Goal: Task Accomplishment & Management: Complete application form

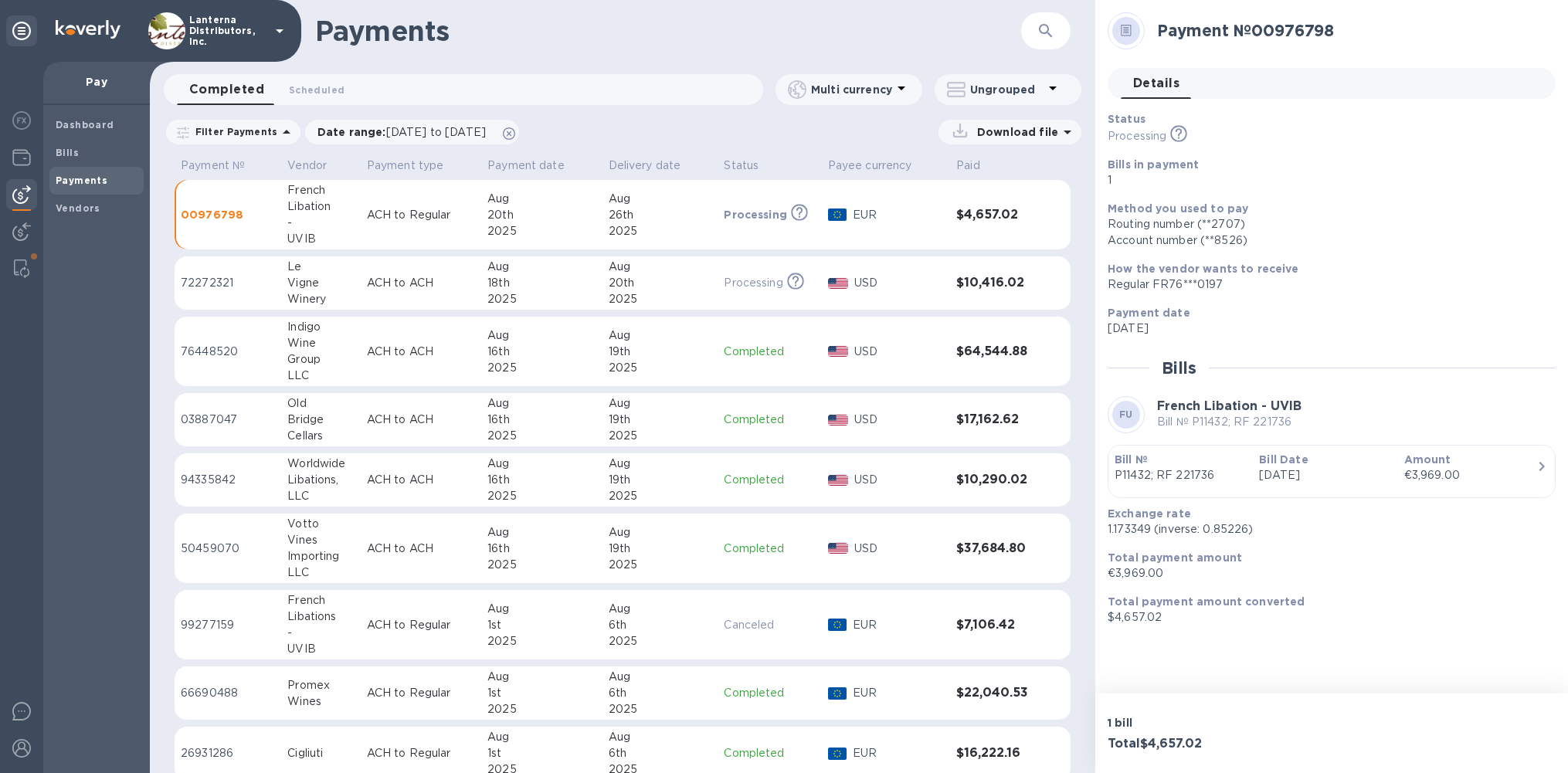
click at [1294, 32] on h2 "Payment № 00976798" at bounding box center [1350, 30] width 386 height 19
click at [1291, 32] on h2 "Payment № 00976798" at bounding box center [1350, 30] width 386 height 19
drag, startPoint x: 1342, startPoint y: 30, endPoint x: 1260, endPoint y: 37, distance: 82.3
click at [1260, 37] on h2 "Payment № 00976798" at bounding box center [1350, 30] width 386 height 19
copy h2 "00976798"
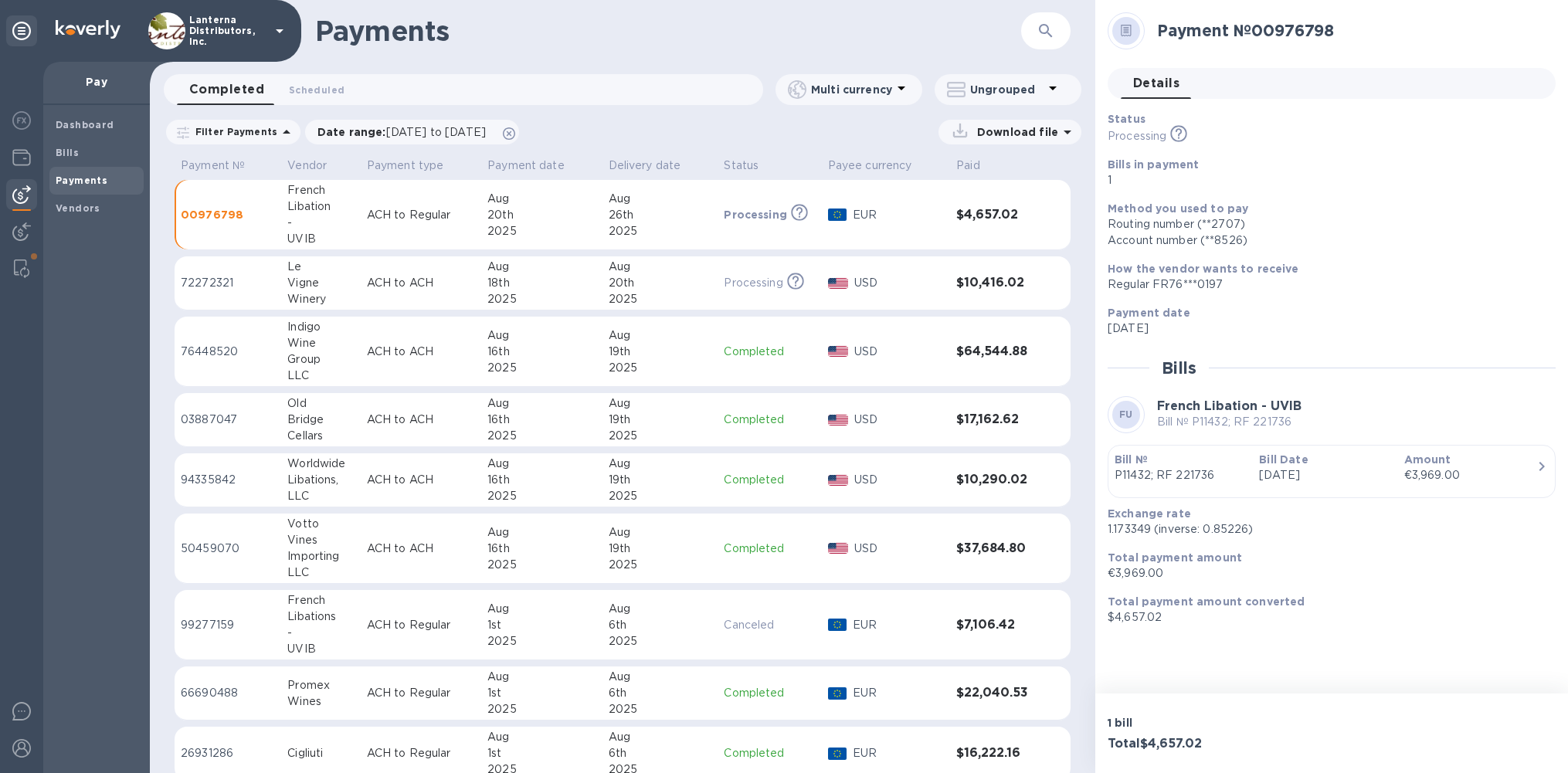
click at [1138, 529] on p "1.173349 (inverse: 0.85226)" at bounding box center [1326, 529] width 435 height 16
copy p "1.173349"
click at [1137, 616] on p "$4,657.02" at bounding box center [1326, 617] width 435 height 16
click at [1136, 616] on p "$4,657.02" at bounding box center [1326, 617] width 435 height 16
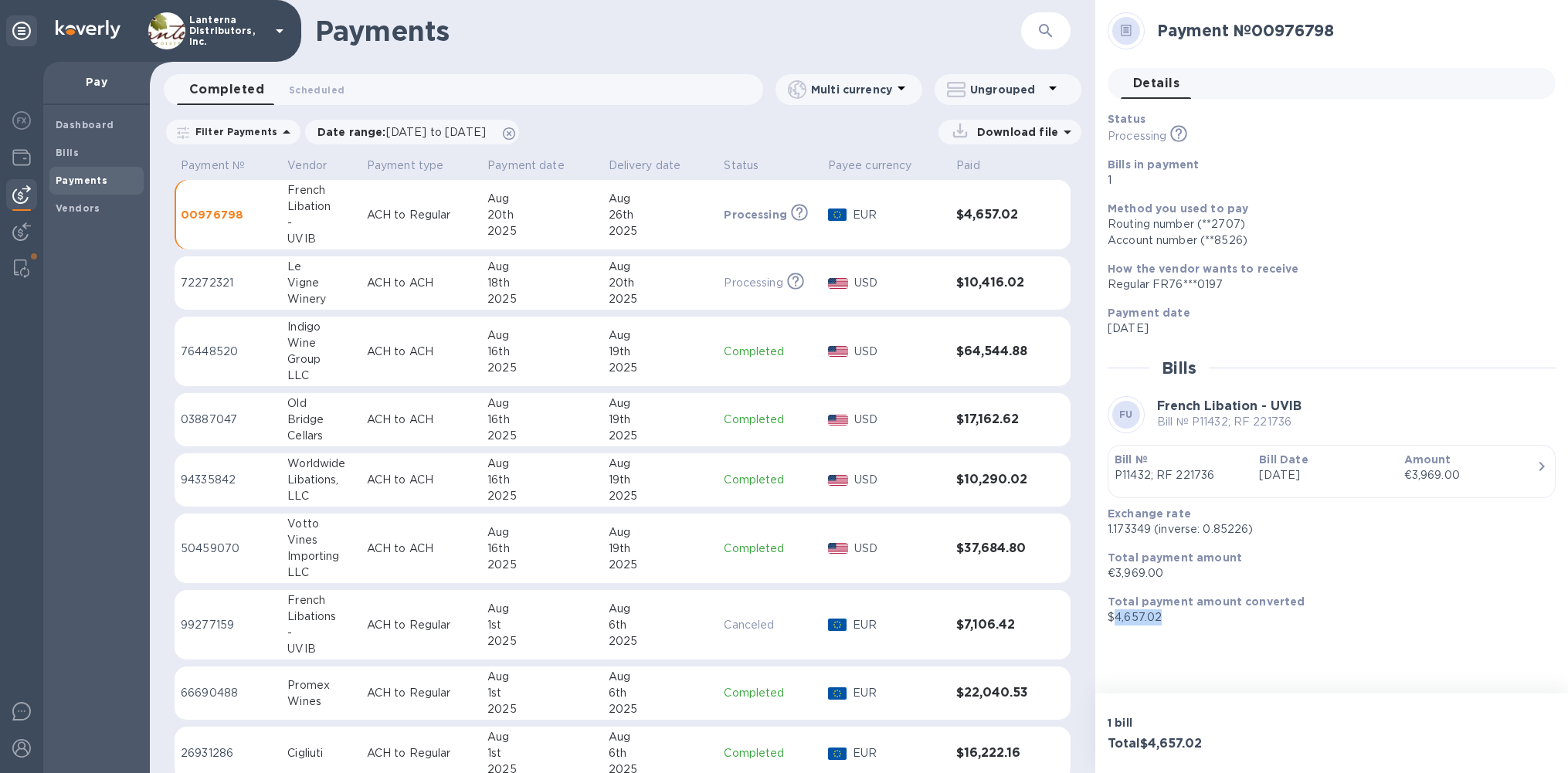
copy p "4,657.02"
click at [1130, 530] on p "1.173349 (inverse: 0.85226)" at bounding box center [1326, 529] width 435 height 16
click at [1129, 529] on p "1.173349 (inverse: 0.85226)" at bounding box center [1326, 529] width 435 height 16
copy p "1.173349"
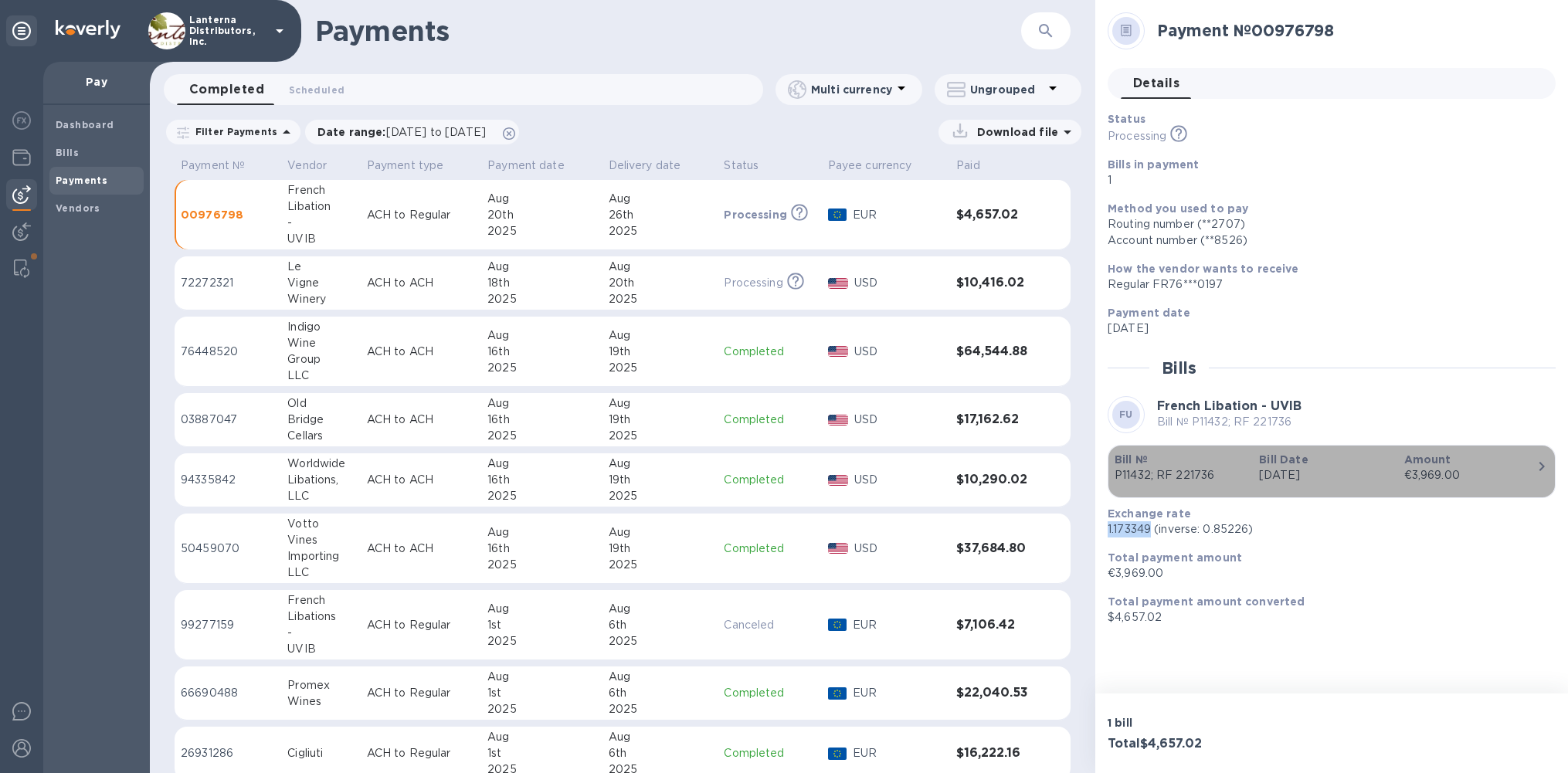
click at [1529, 457] on p "Amount" at bounding box center [1471, 459] width 132 height 15
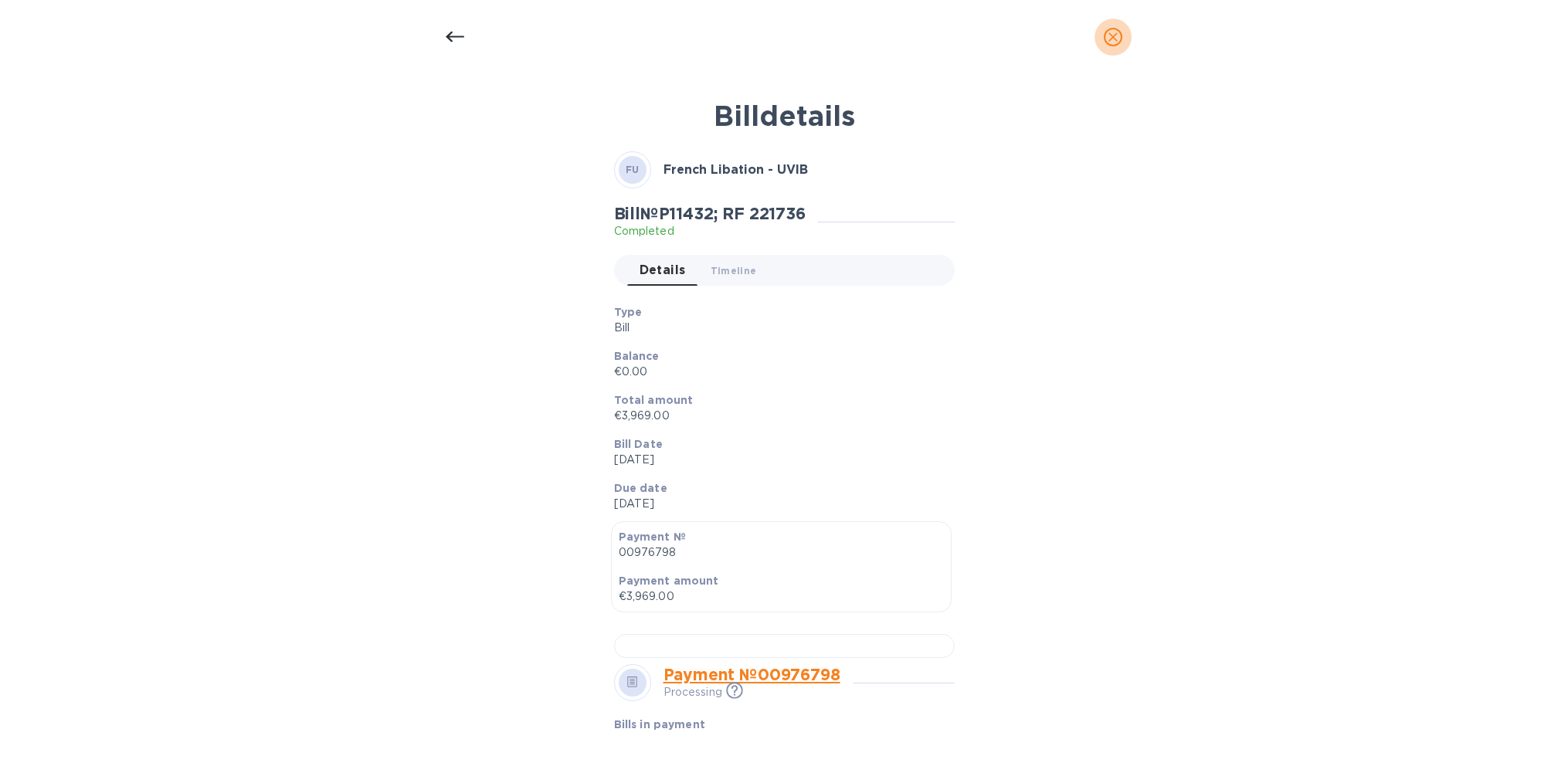
click at [1113, 35] on icon "close" at bounding box center [1113, 37] width 15 height 15
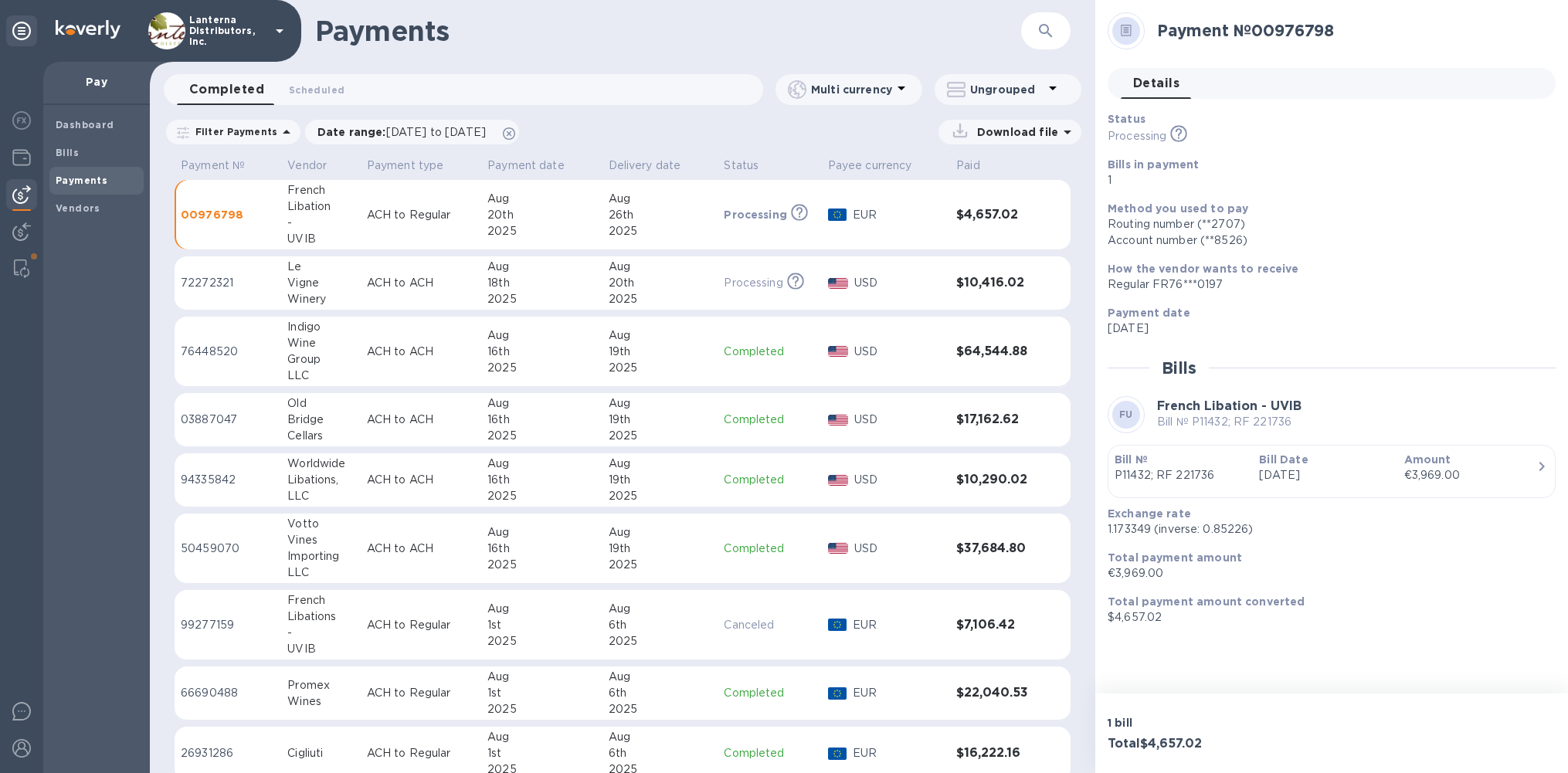
click at [501, 218] on div "20th" at bounding box center [541, 214] width 108 height 16
click at [1133, 620] on p "$4,657.02" at bounding box center [1326, 617] width 435 height 16
click at [1133, 619] on p "$4,657.02" at bounding box center [1326, 617] width 435 height 16
copy p "4,657.02"
click at [1133, 618] on p "$4,657.02" at bounding box center [1326, 617] width 435 height 16
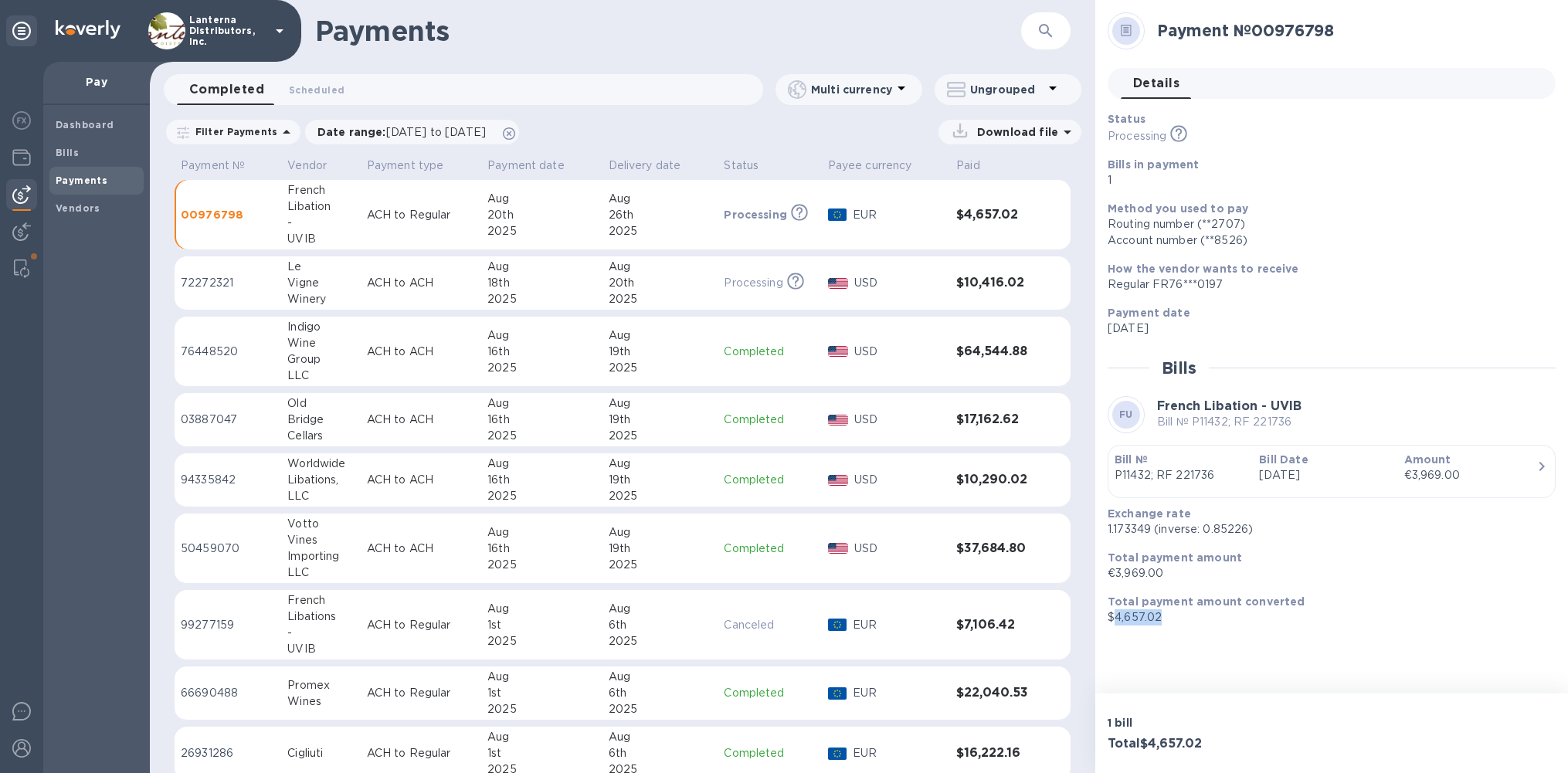
click at [1133, 618] on p "$4,657.02" at bounding box center [1326, 617] width 435 height 16
click at [1132, 618] on p "$4,657.02" at bounding box center [1326, 617] width 435 height 16
copy div "$4,657.02"
click at [1142, 617] on p "$4,657.02" at bounding box center [1326, 617] width 435 height 16
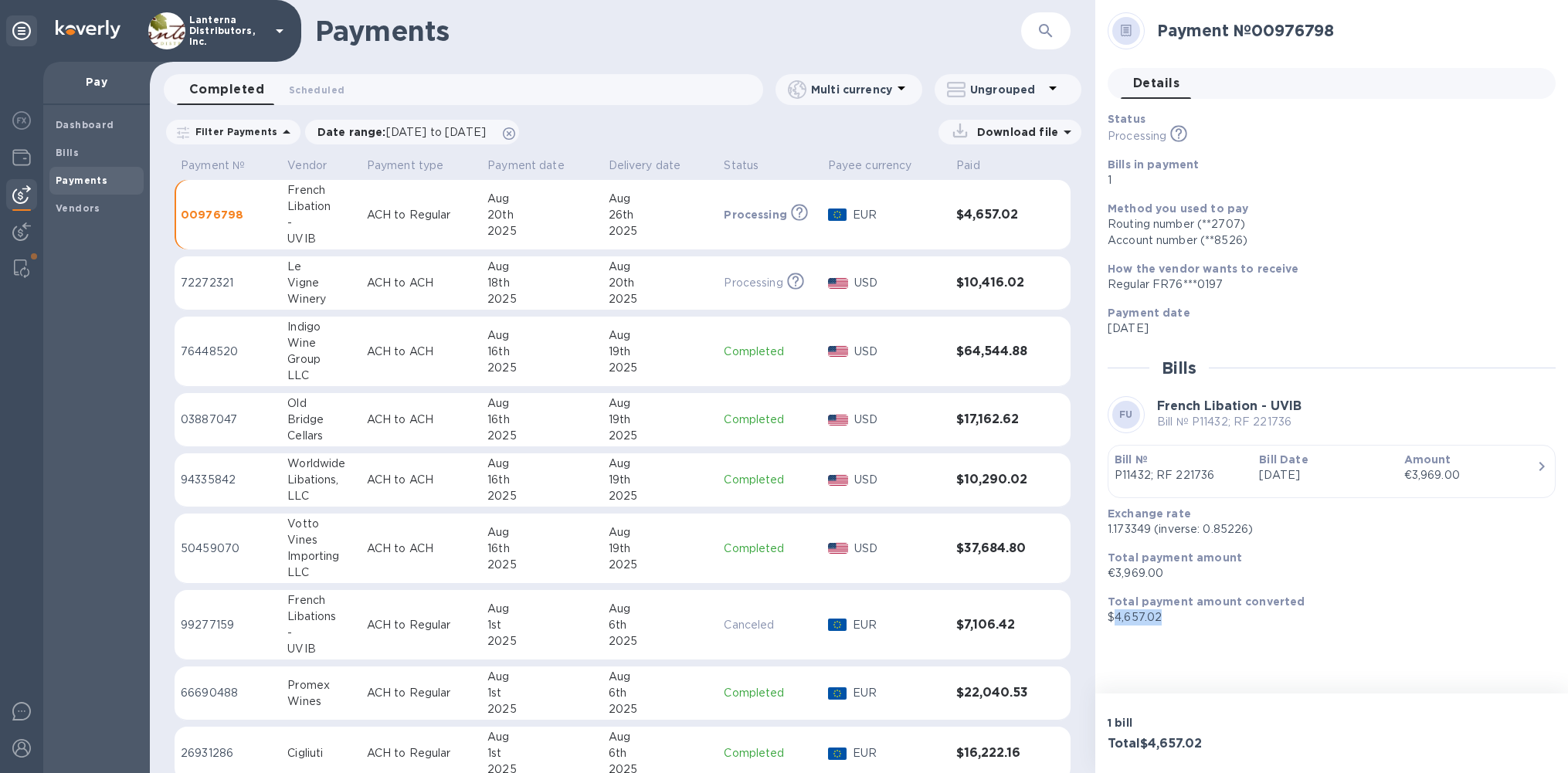
click at [1134, 616] on p "$4,657.02" at bounding box center [1326, 617] width 435 height 16
click at [73, 153] on b "Bills" at bounding box center [67, 152] width 23 height 12
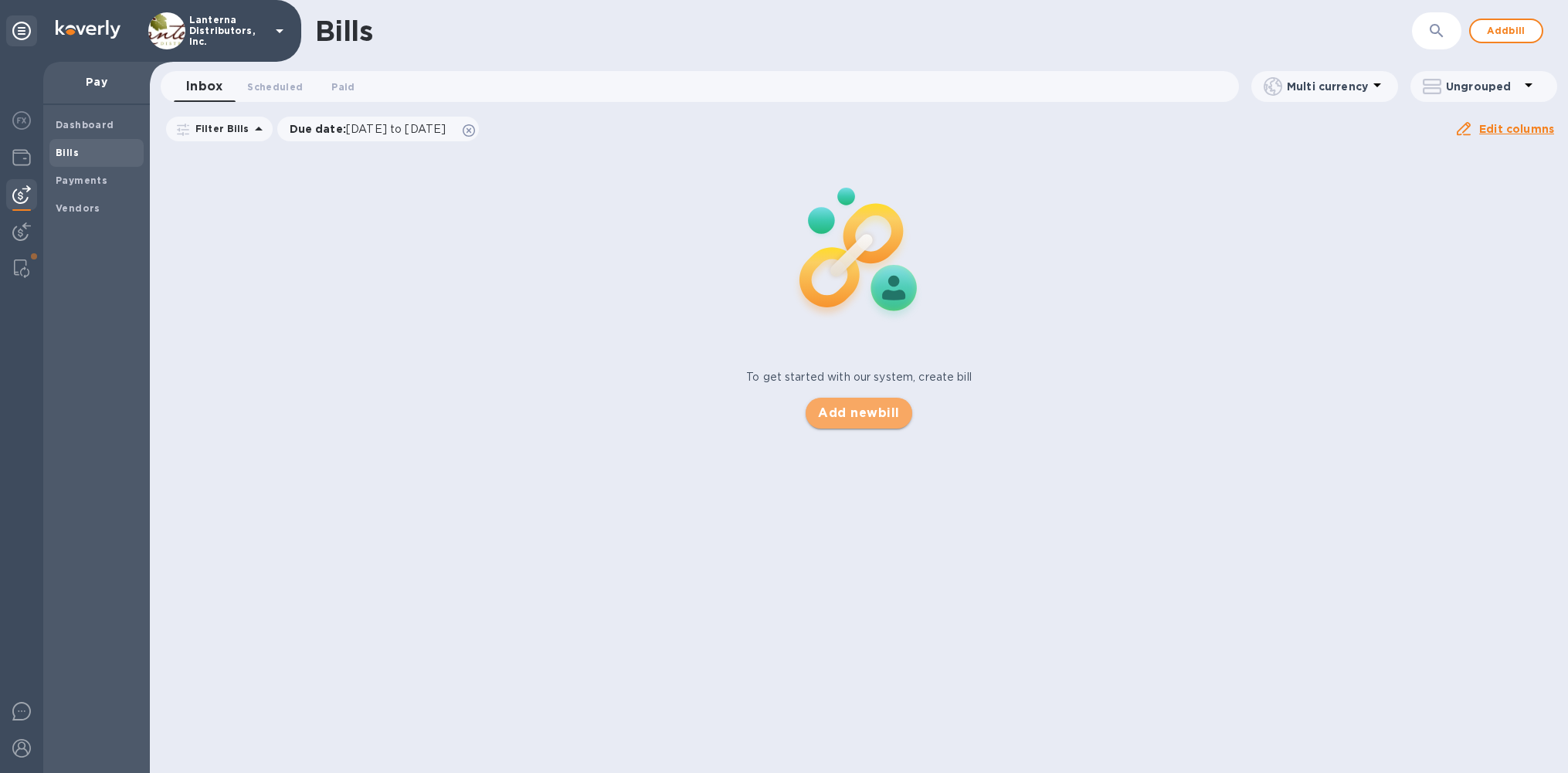
click at [852, 410] on span "Add new bill" at bounding box center [859, 413] width 81 height 19
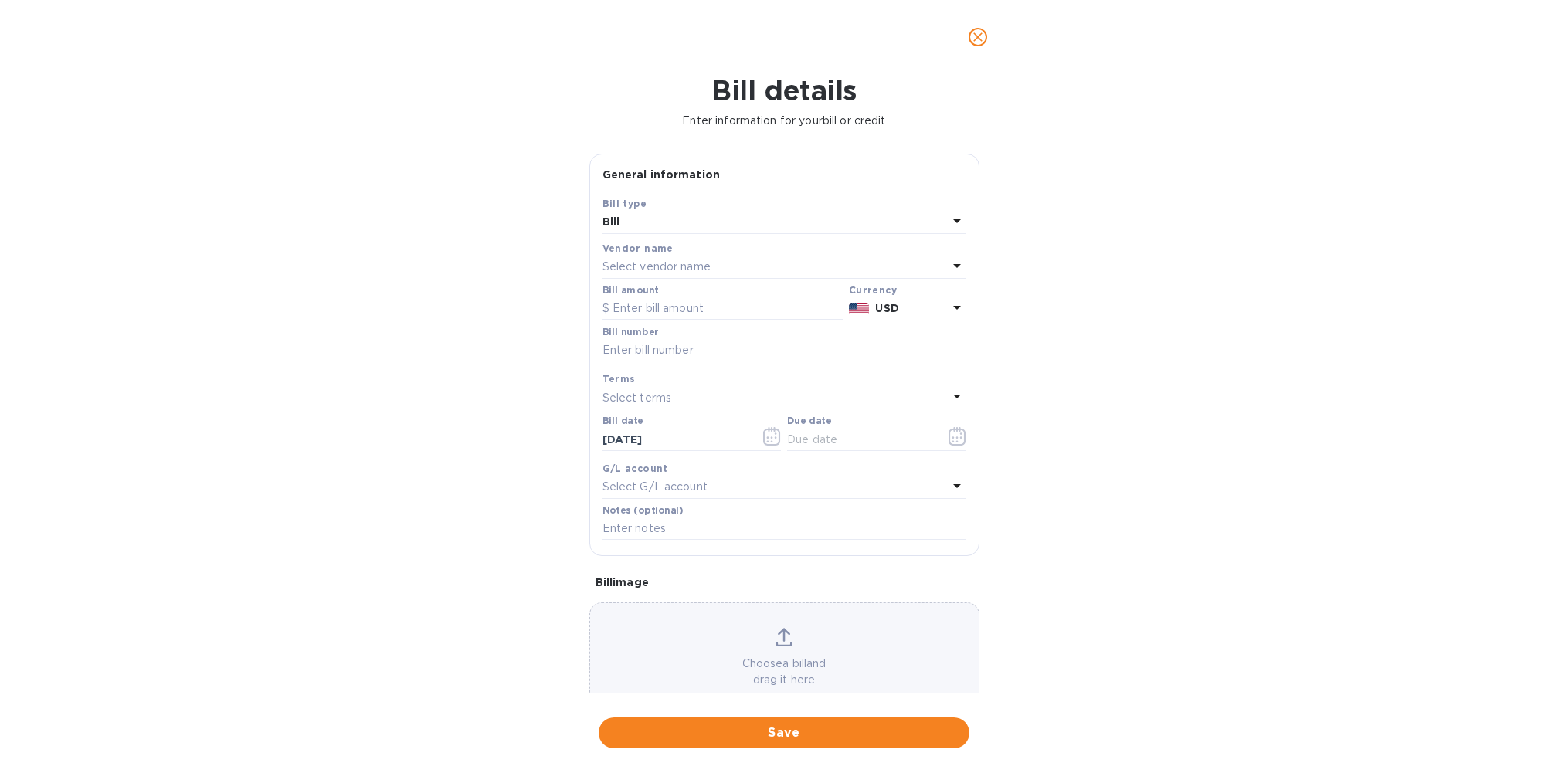
click at [706, 268] on p "Select vendor name" at bounding box center [657, 266] width 108 height 16
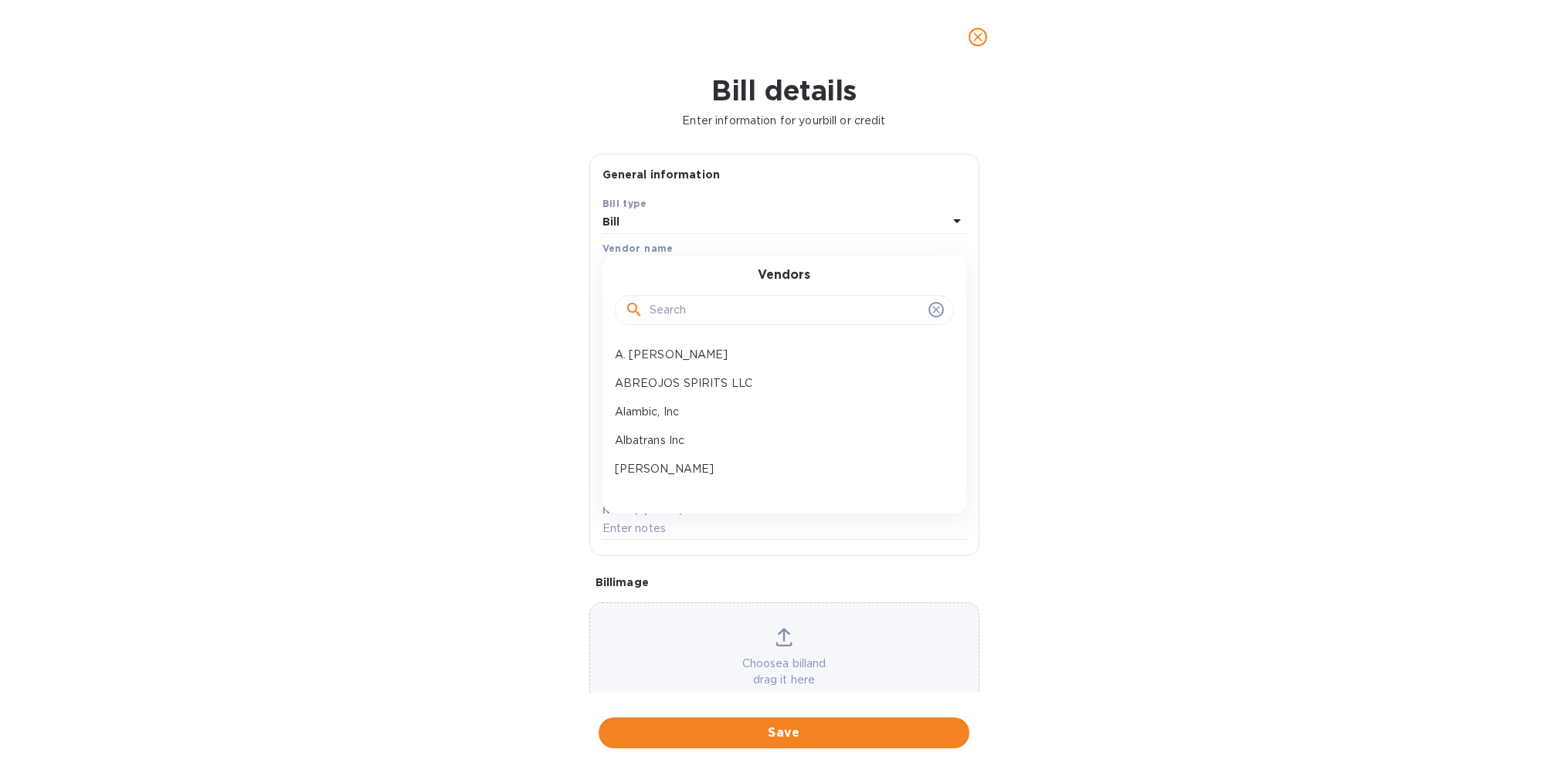
click at [680, 303] on input "text" at bounding box center [786, 310] width 273 height 23
type input "uvib"
click at [672, 359] on p "French Libation - UVIB" at bounding box center [778, 354] width 327 height 16
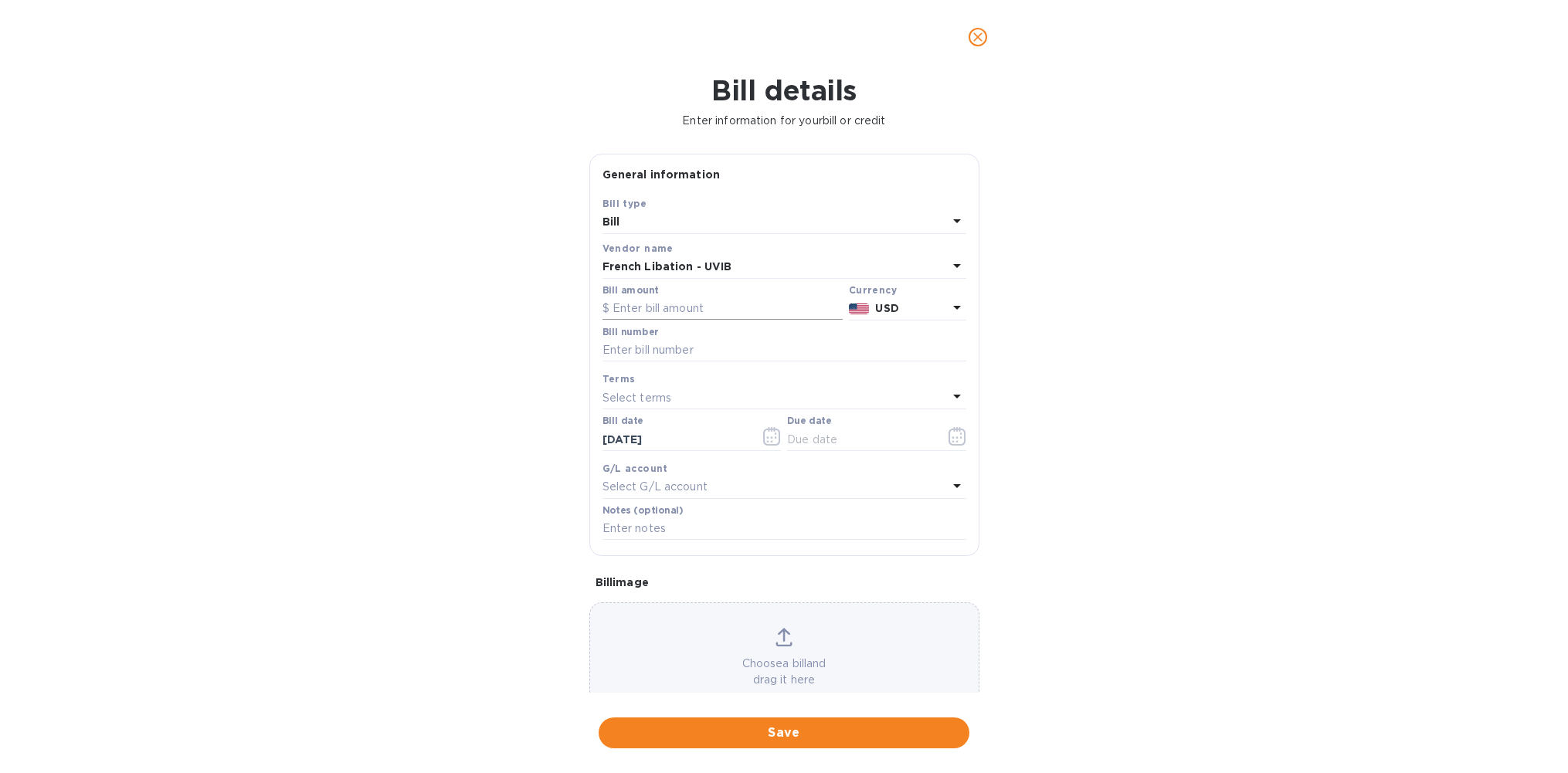
click at [671, 312] on input "text" at bounding box center [723, 308] width 241 height 23
paste input "3,179.20"
type input "3,179.20"
click at [866, 312] on div at bounding box center [860, 308] width 27 height 22
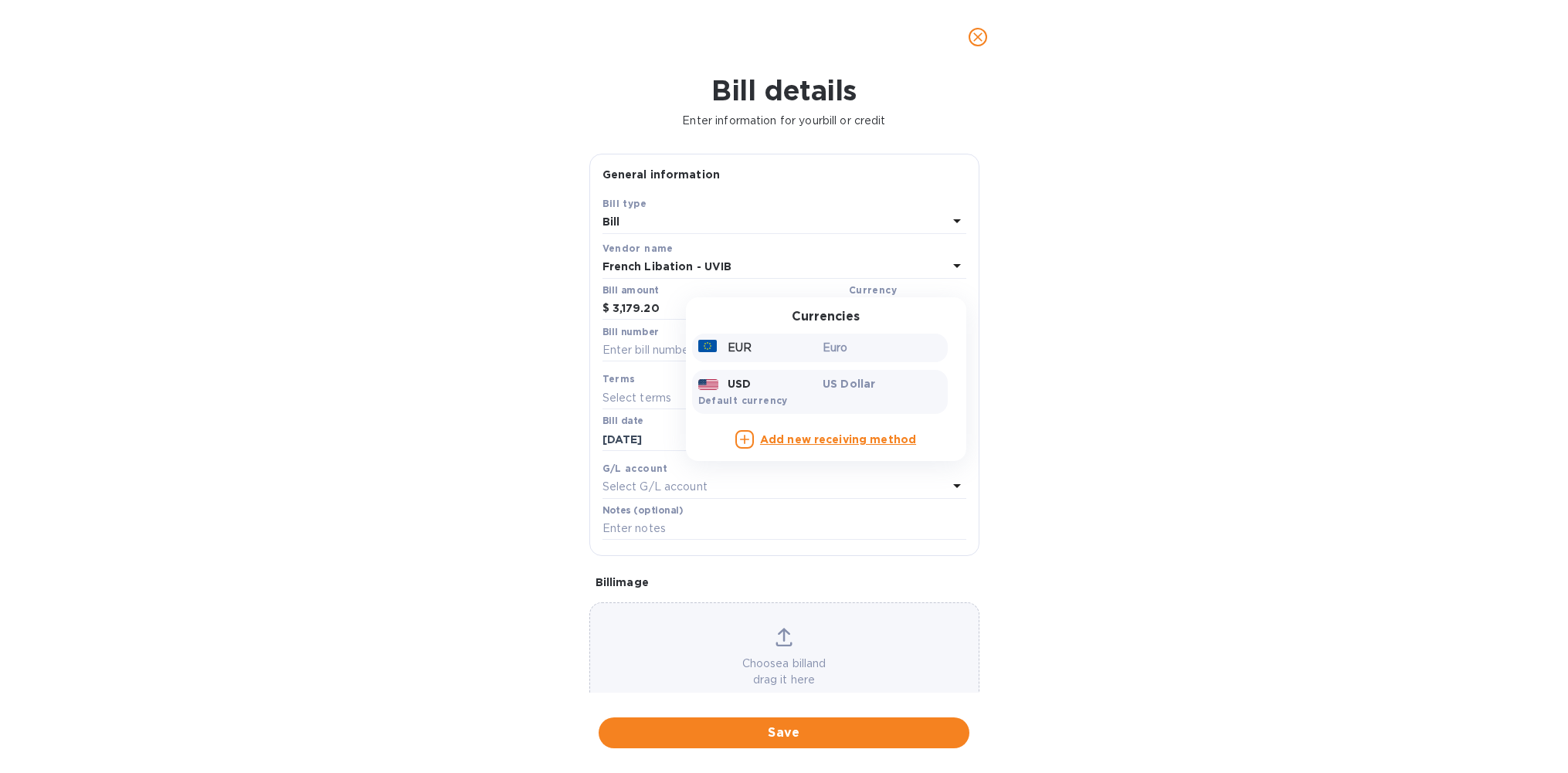
click at [830, 351] on p "Euro" at bounding box center [882, 347] width 119 height 16
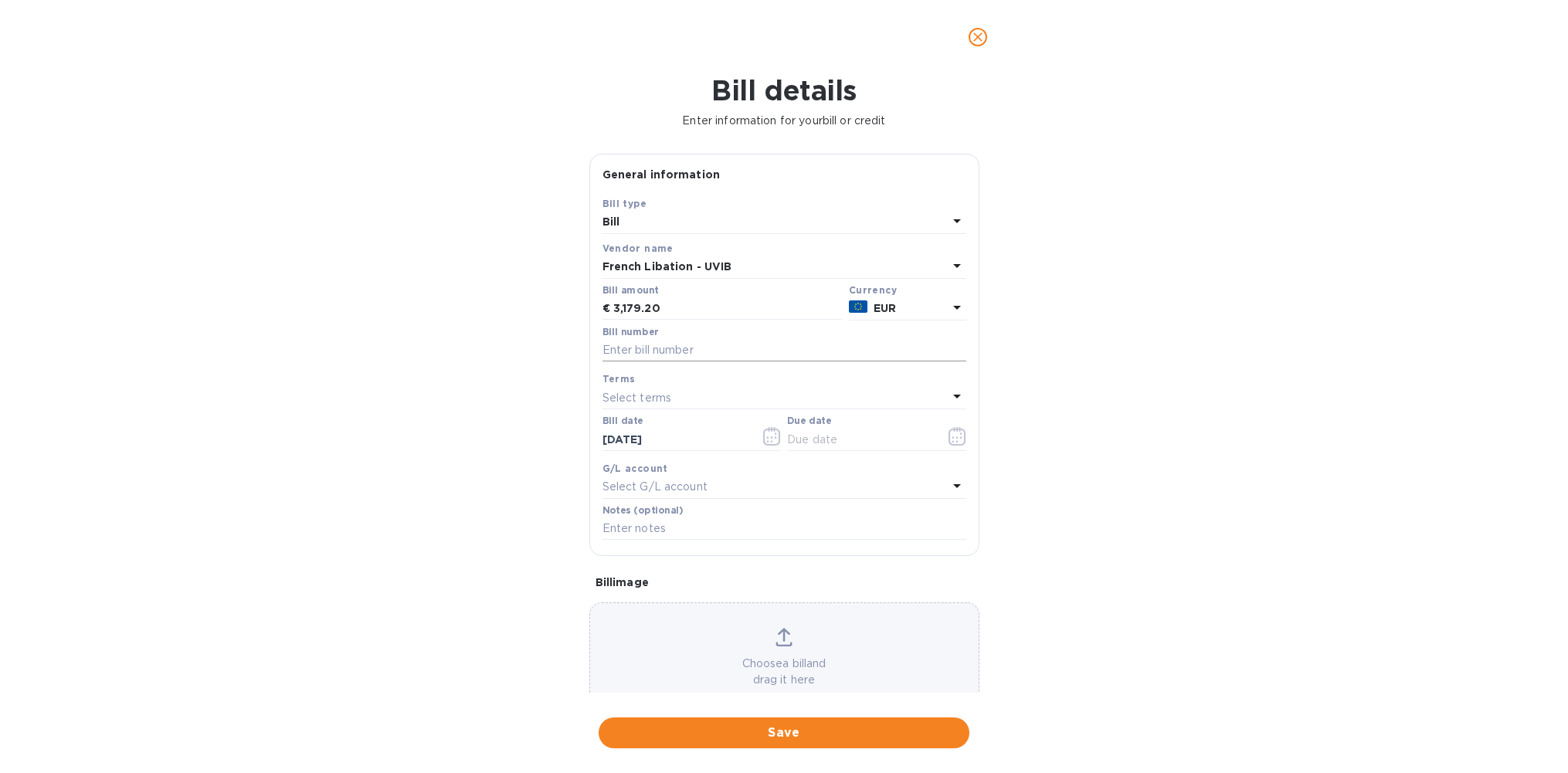
click at [645, 352] on input "text" at bounding box center [784, 350] width 364 height 23
type input "P11433; RF 223801"
click at [769, 439] on icon "button" at bounding box center [772, 436] width 18 height 19
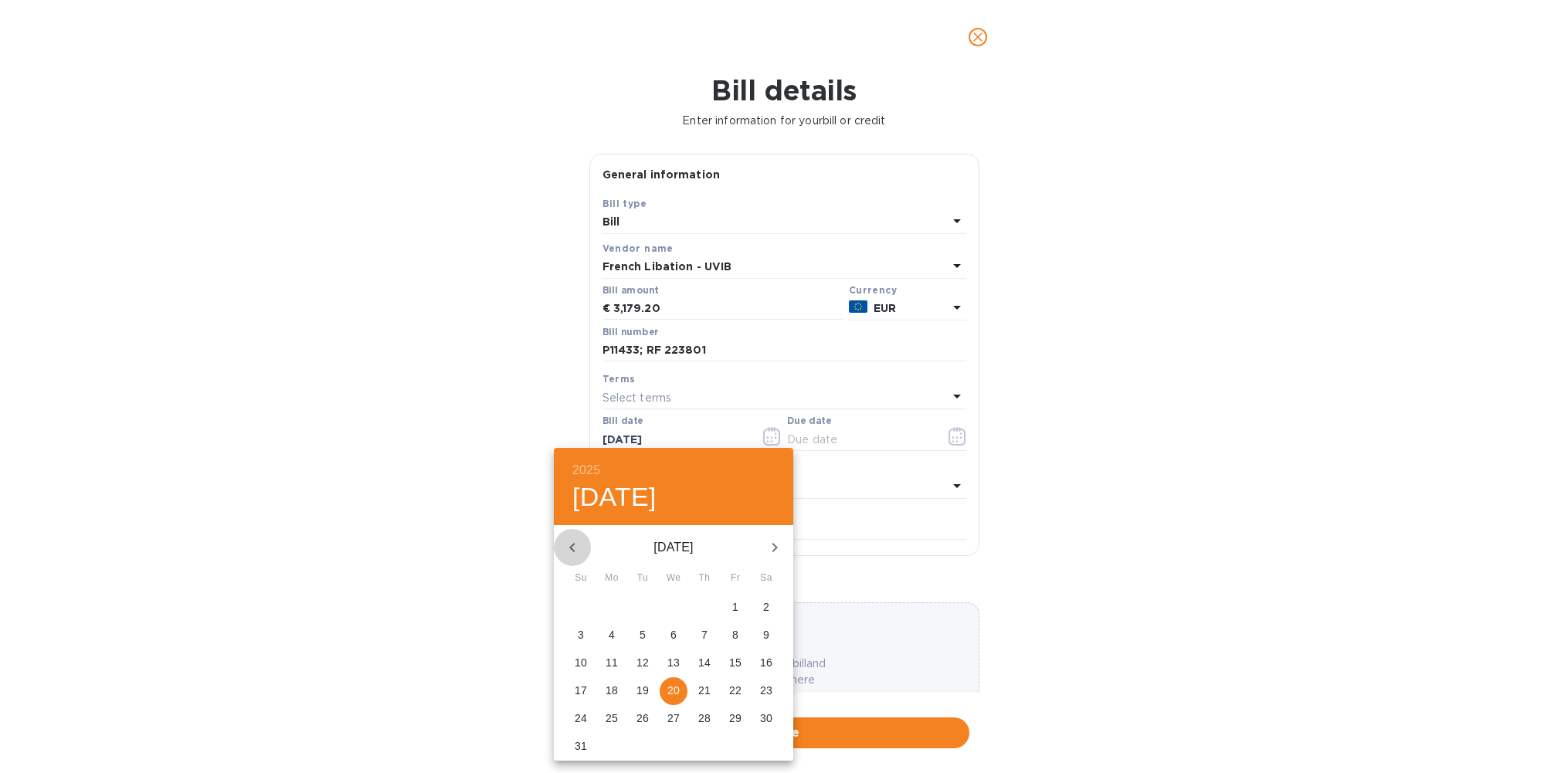
click at [572, 549] on icon "button" at bounding box center [573, 548] width 19 height 19
click at [671, 692] on p "25" at bounding box center [673, 690] width 13 height 15
type input "[DATE]"
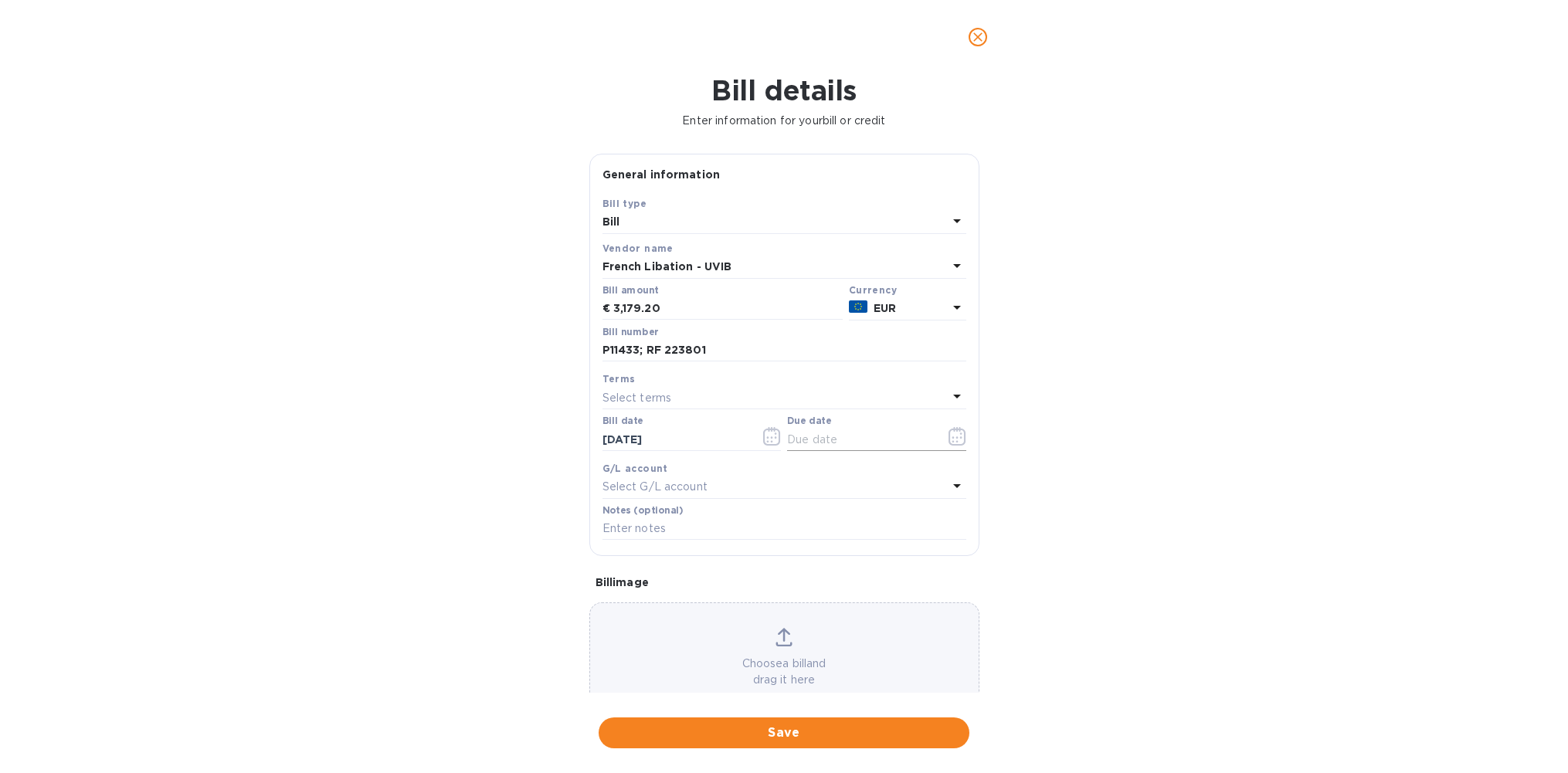
click at [949, 435] on icon "button" at bounding box center [957, 436] width 18 height 19
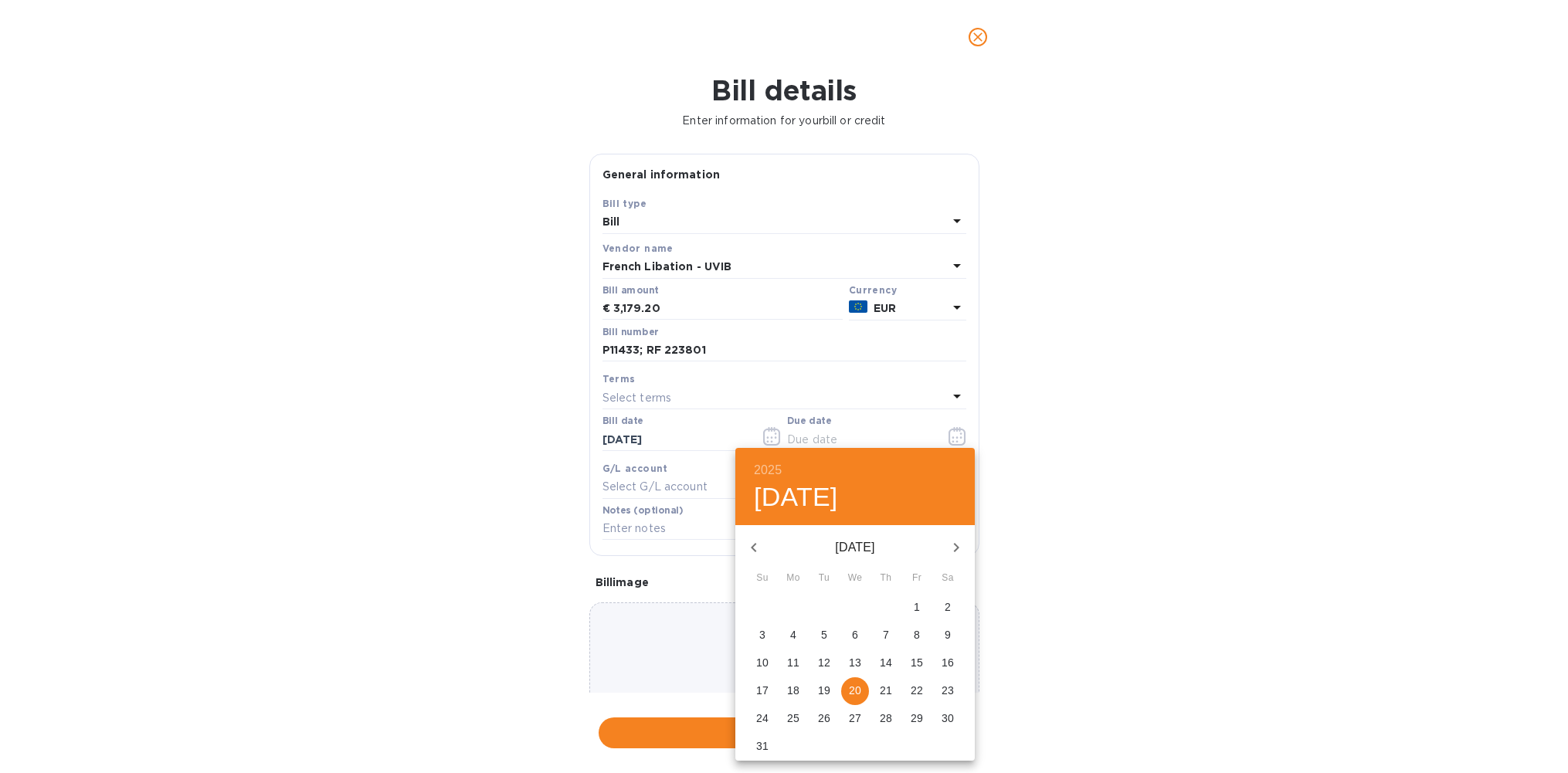
click at [755, 721] on span "24" at bounding box center [762, 718] width 28 height 15
type input "[DATE]"
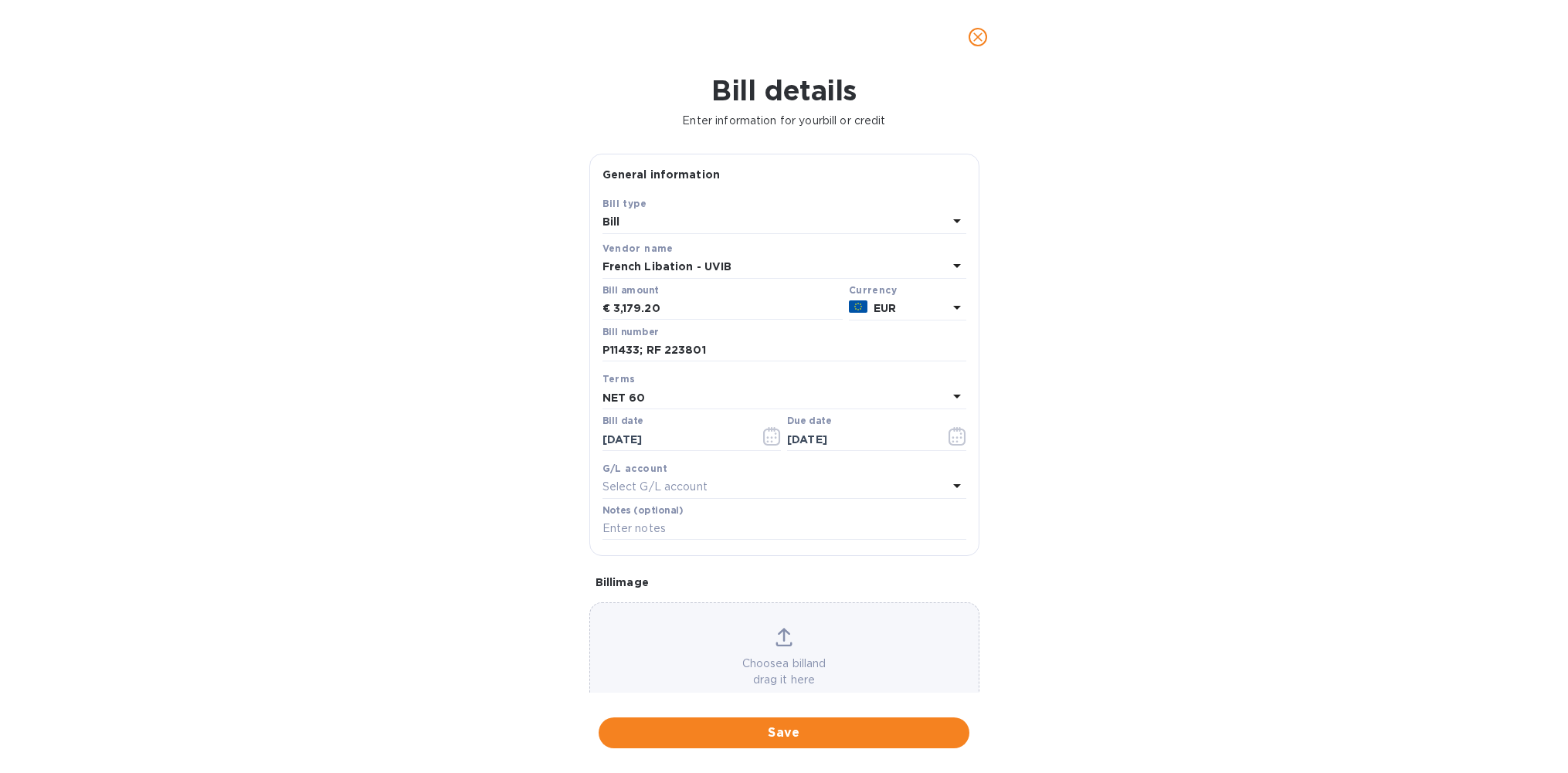
scroll to position [41, 0]
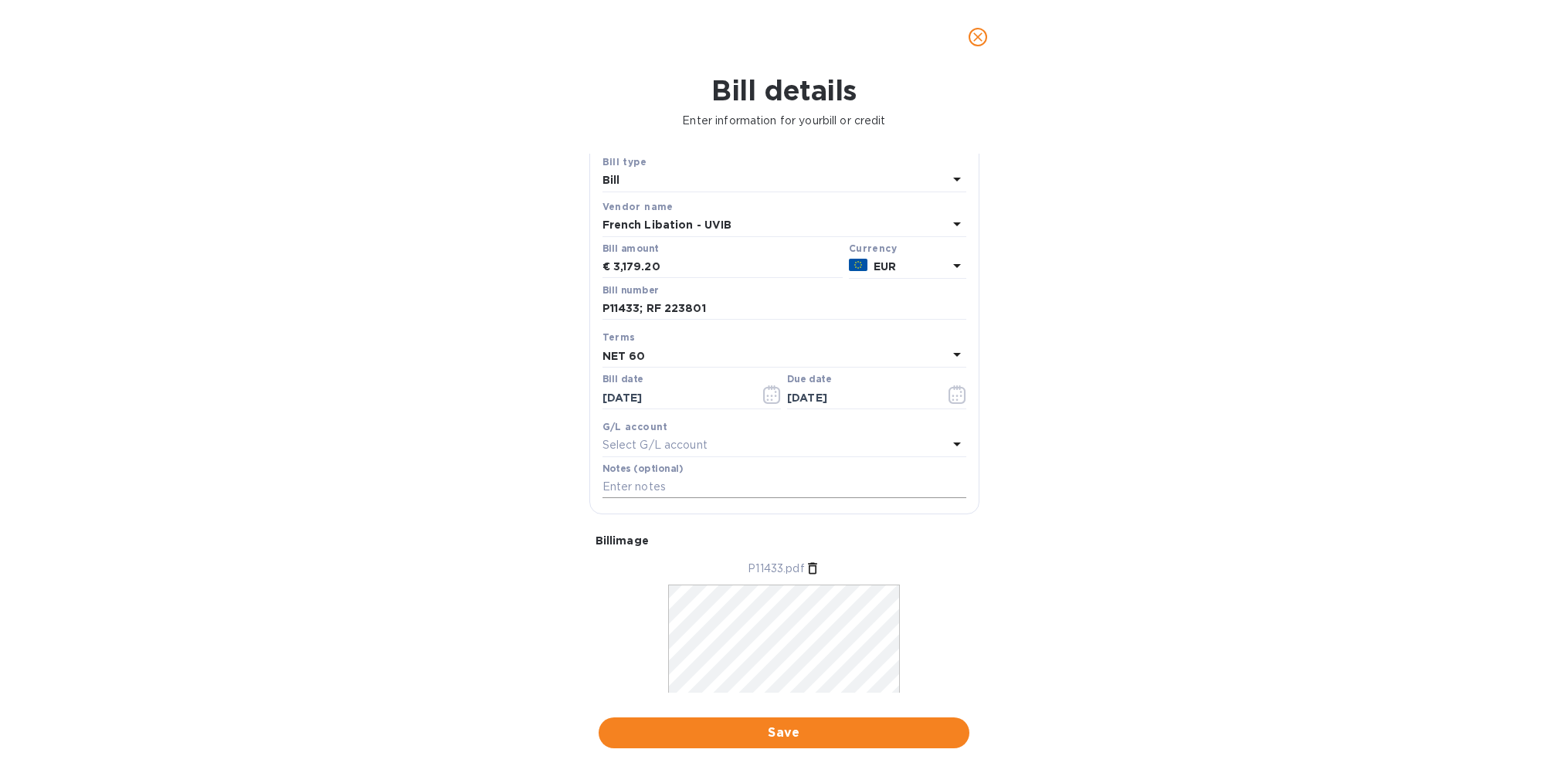
click at [649, 489] on input "text" at bounding box center [784, 487] width 364 height 23
type input "P"
paste input "00976798"
click at [748, 487] on input "Remainder after payment on 00976798" at bounding box center [784, 487] width 364 height 23
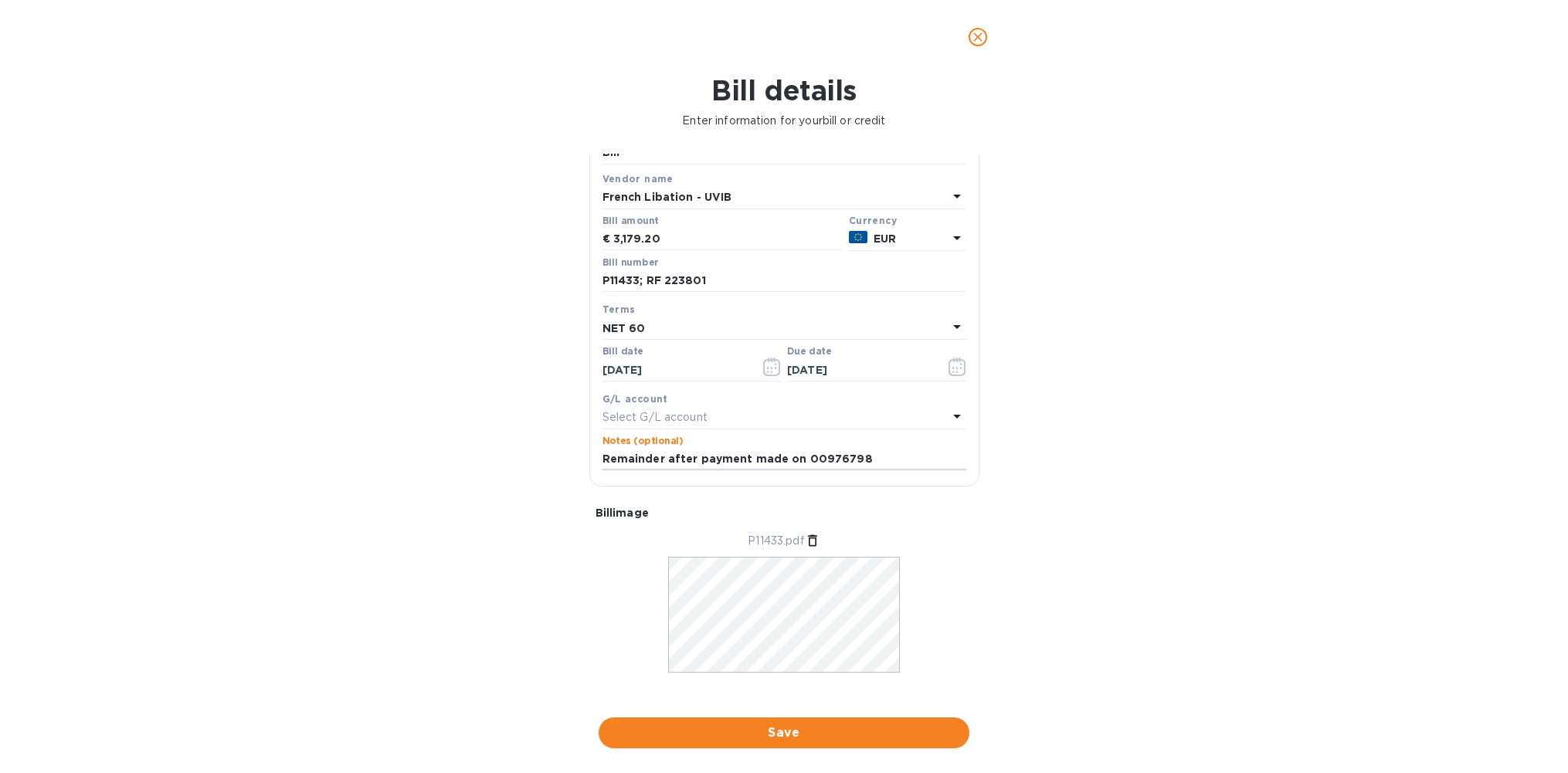
scroll to position [89, 0]
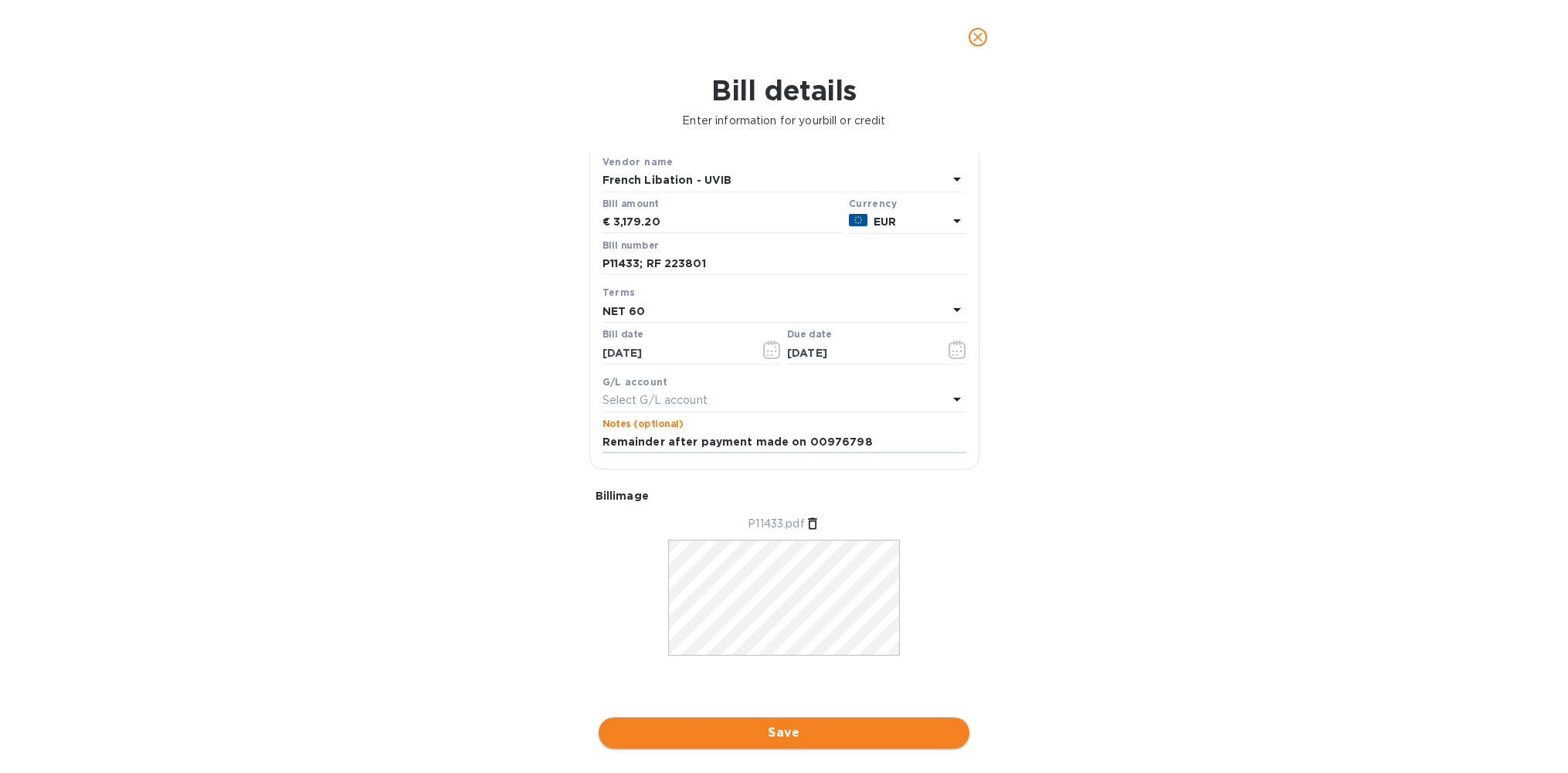
type input "Remainder after payment made on 00976798"
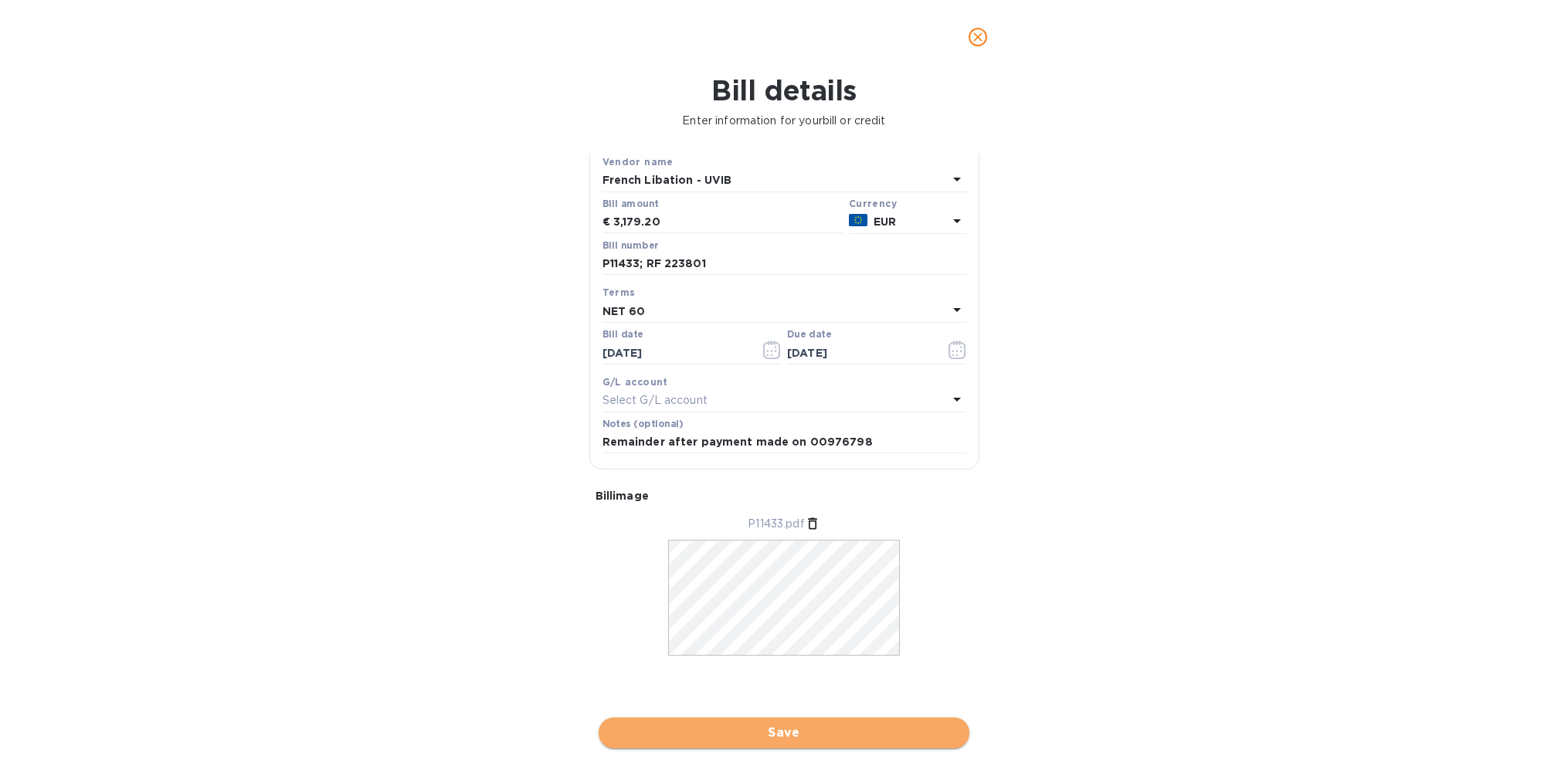
click at [779, 730] on span "Save" at bounding box center [784, 732] width 346 height 19
